Goal: Task Accomplishment & Management: Manage account settings

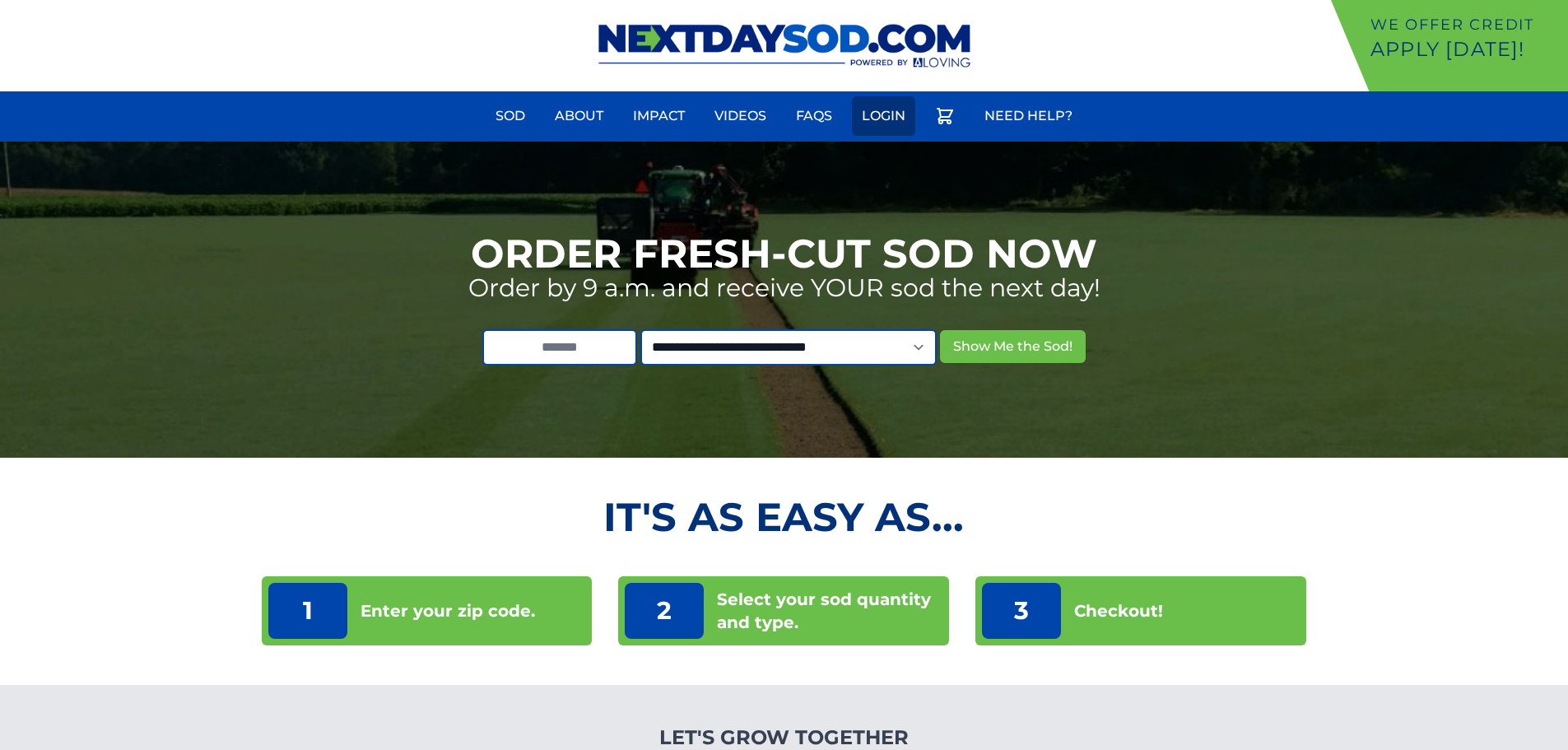
click at [896, 121] on link "Login" at bounding box center [884, 117] width 64 height 40
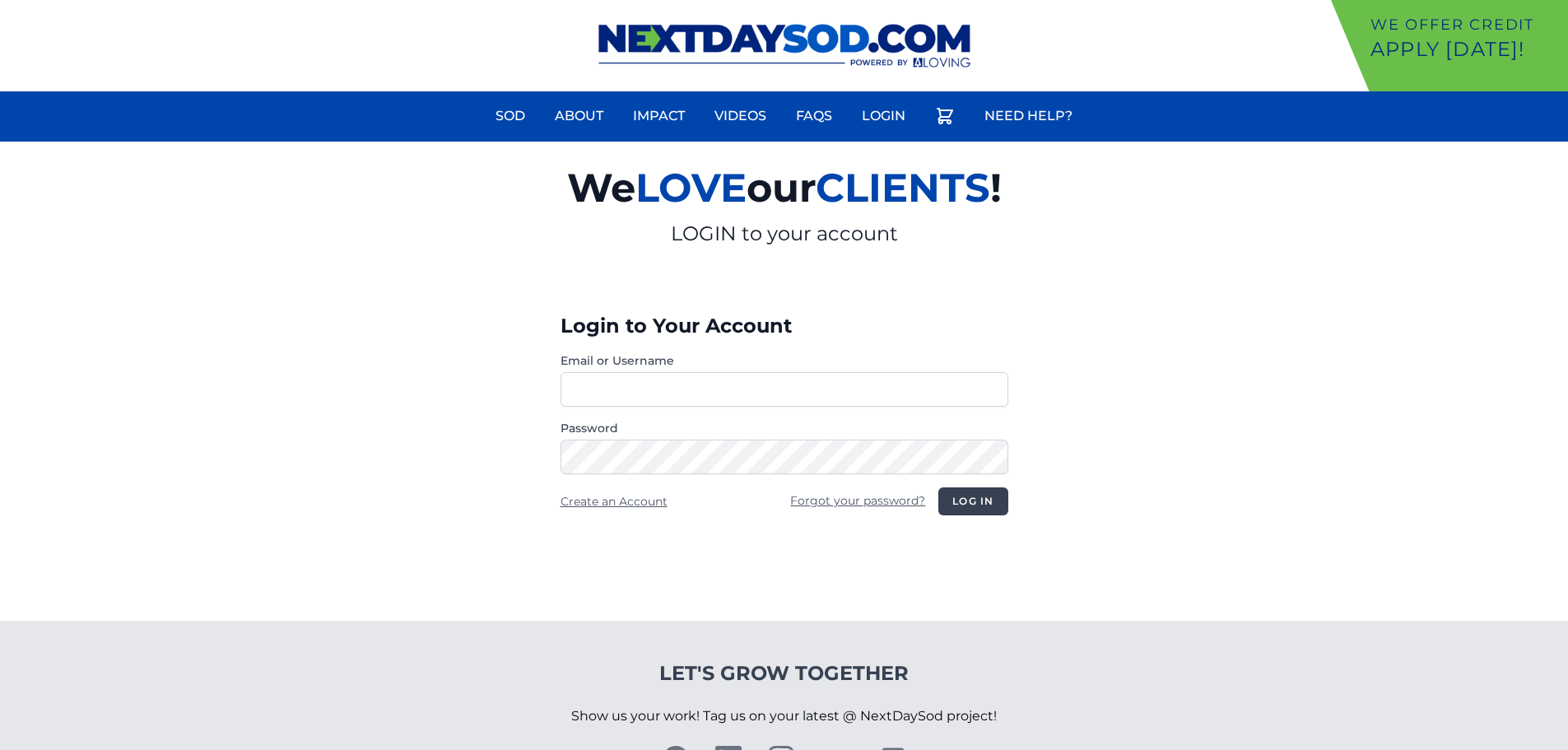
type input "**********"
click at [969, 498] on button "Log in" at bounding box center [972, 501] width 69 height 28
